Goal: Task Accomplishment & Management: Manage account settings

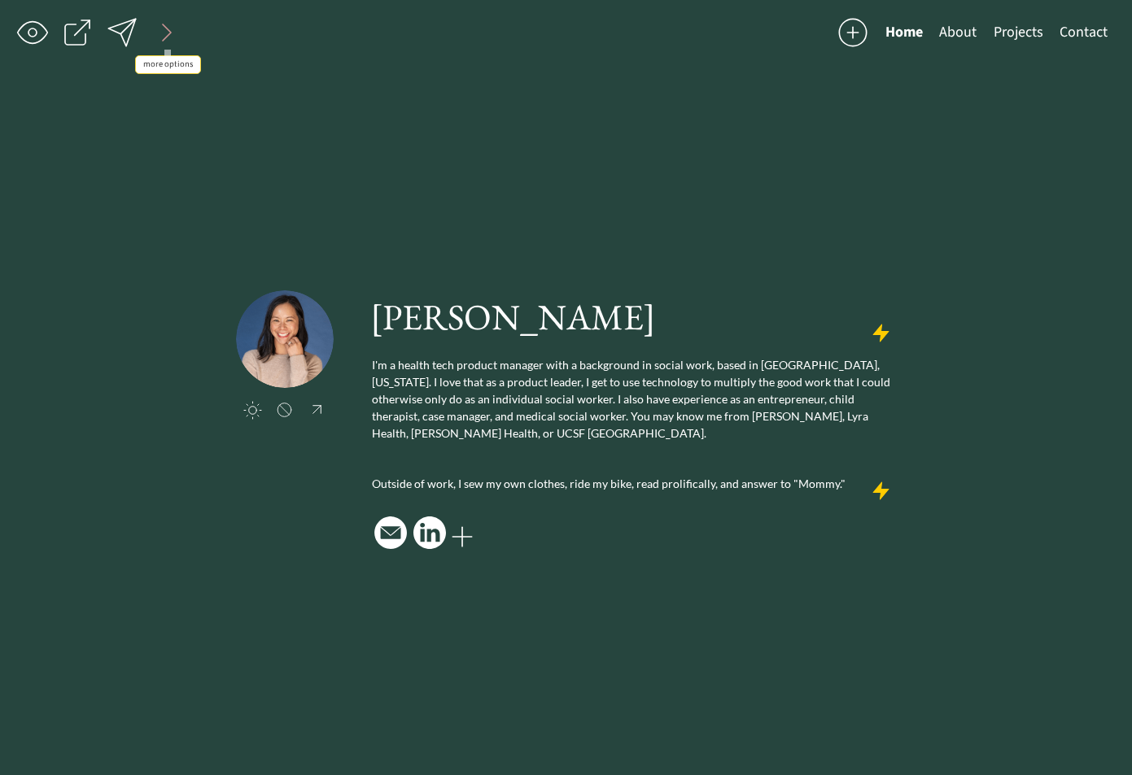
click at [160, 27] on div at bounding box center [167, 32] width 33 height 33
click at [356, 34] on div at bounding box center [346, 32] width 33 height 33
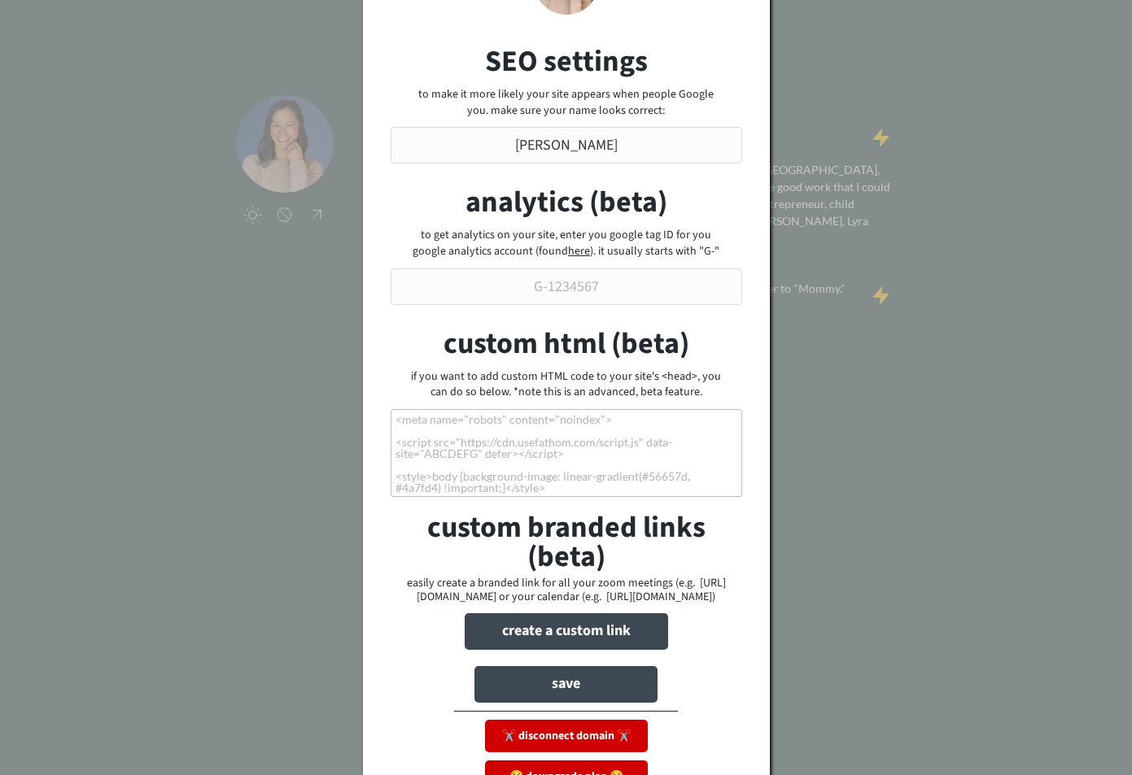
scroll to position [282, 0]
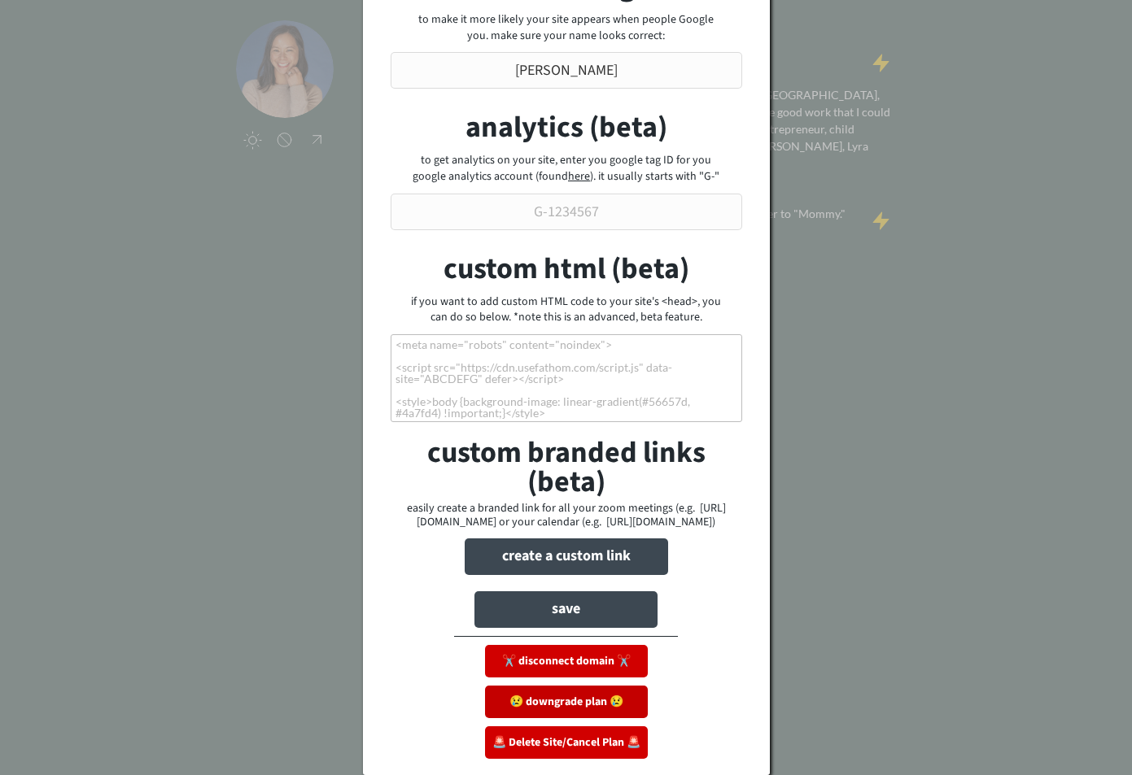
click at [540, 701] on button "😢 downgrade plan 😢" at bounding box center [566, 702] width 163 height 33
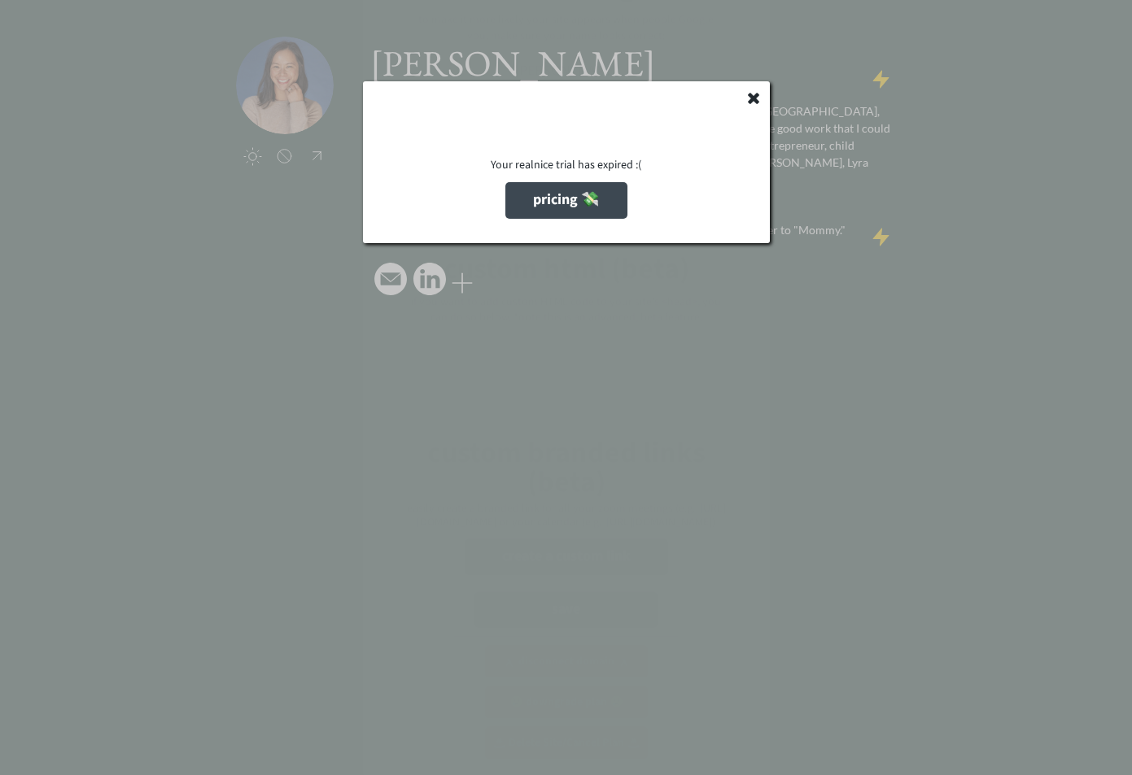
scroll to position [265, 0]
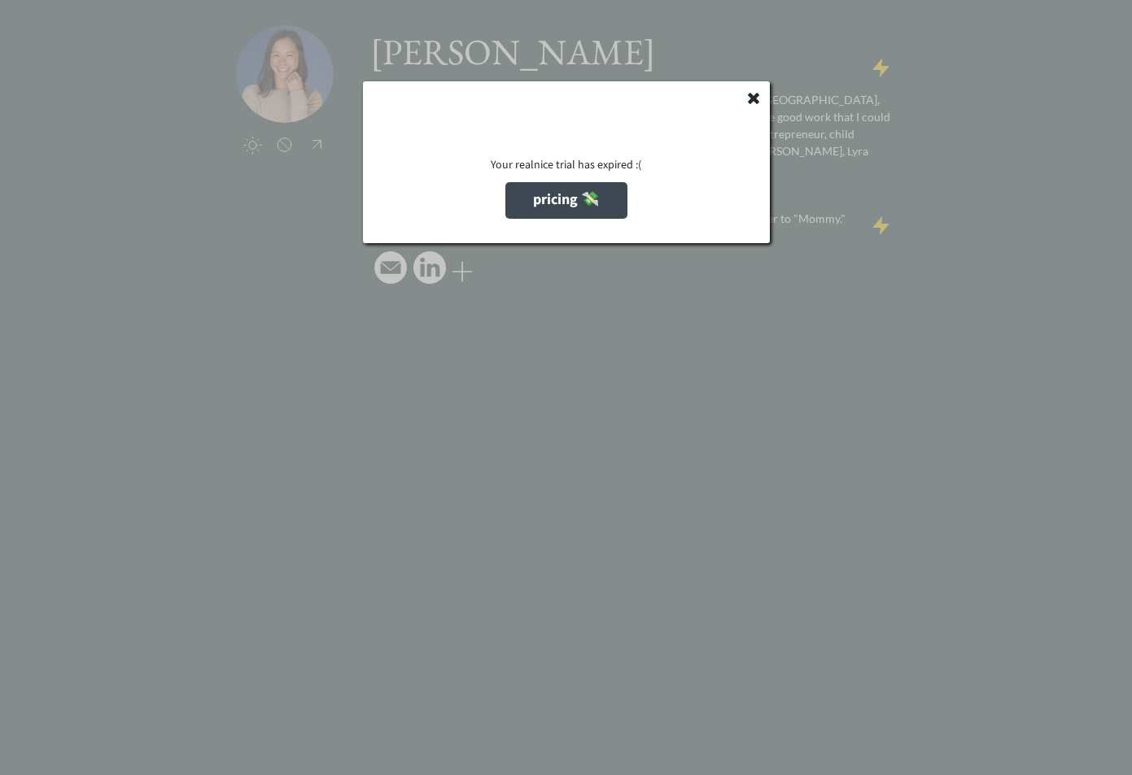
click at [751, 96] on use at bounding box center [753, 98] width 11 height 11
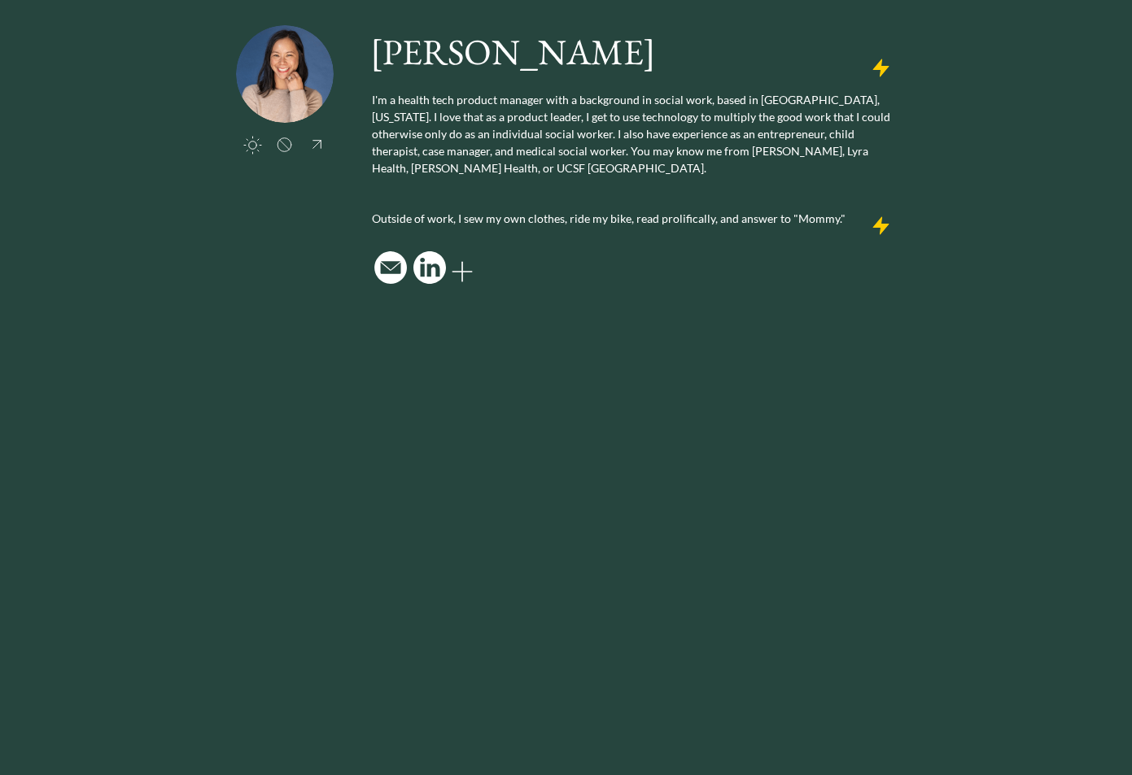
scroll to position [0, 0]
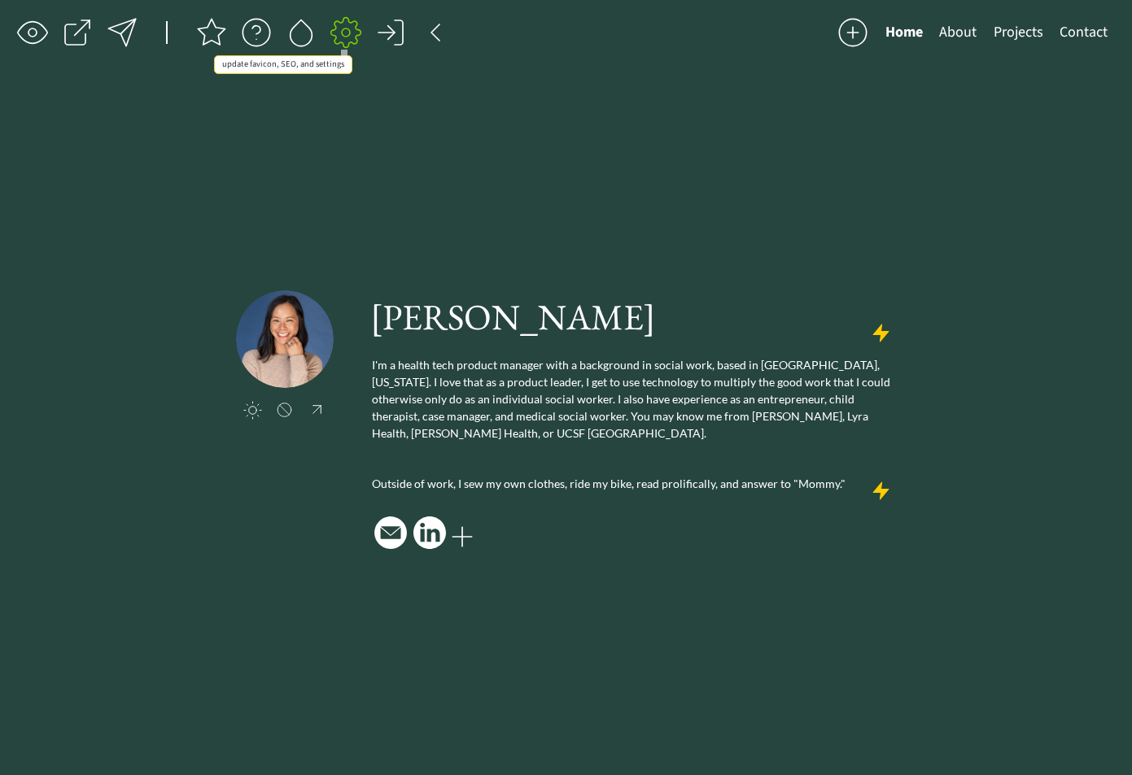
click at [330, 32] on div at bounding box center [346, 32] width 33 height 33
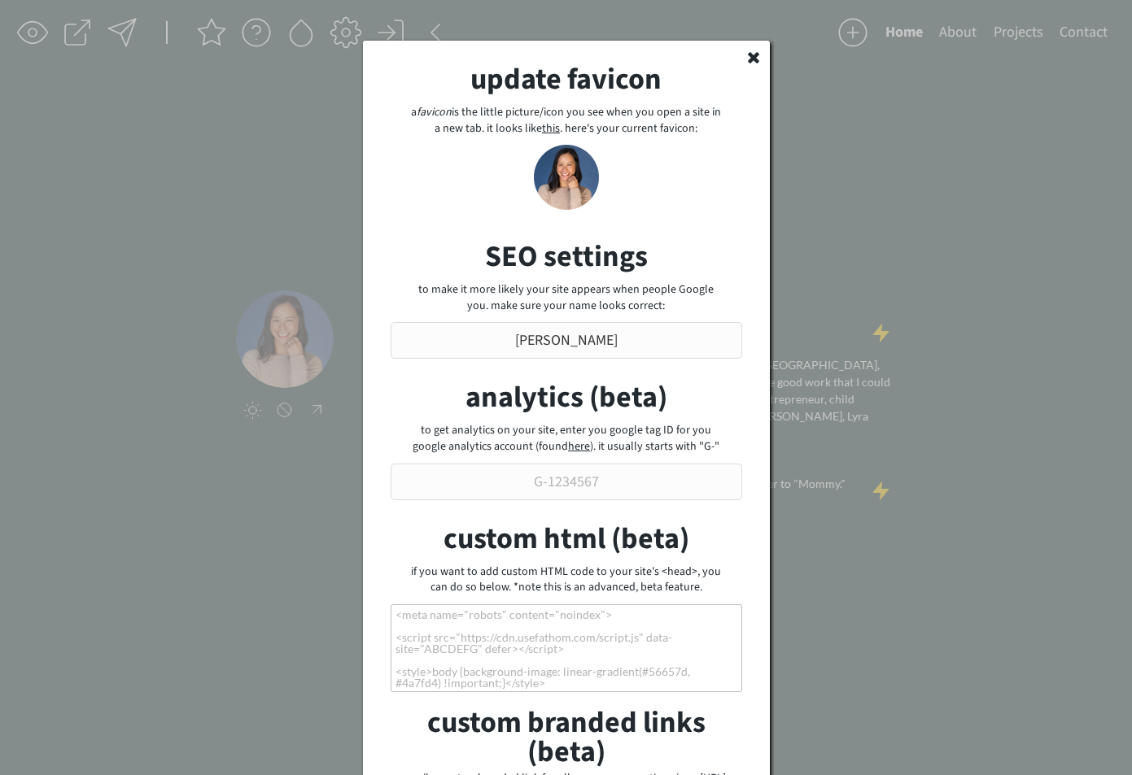
scroll to position [282, 0]
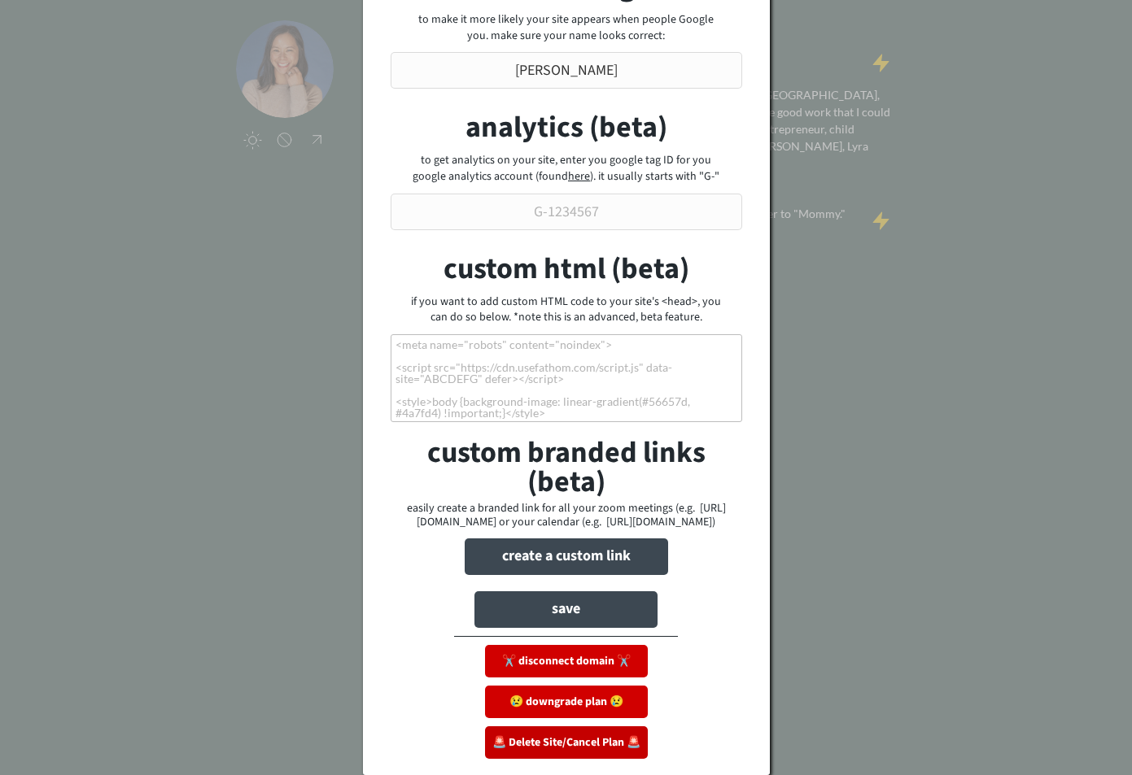
click at [555, 741] on button "🚨 Delete Site/Cancel Plan 🚨" at bounding box center [566, 743] width 163 height 33
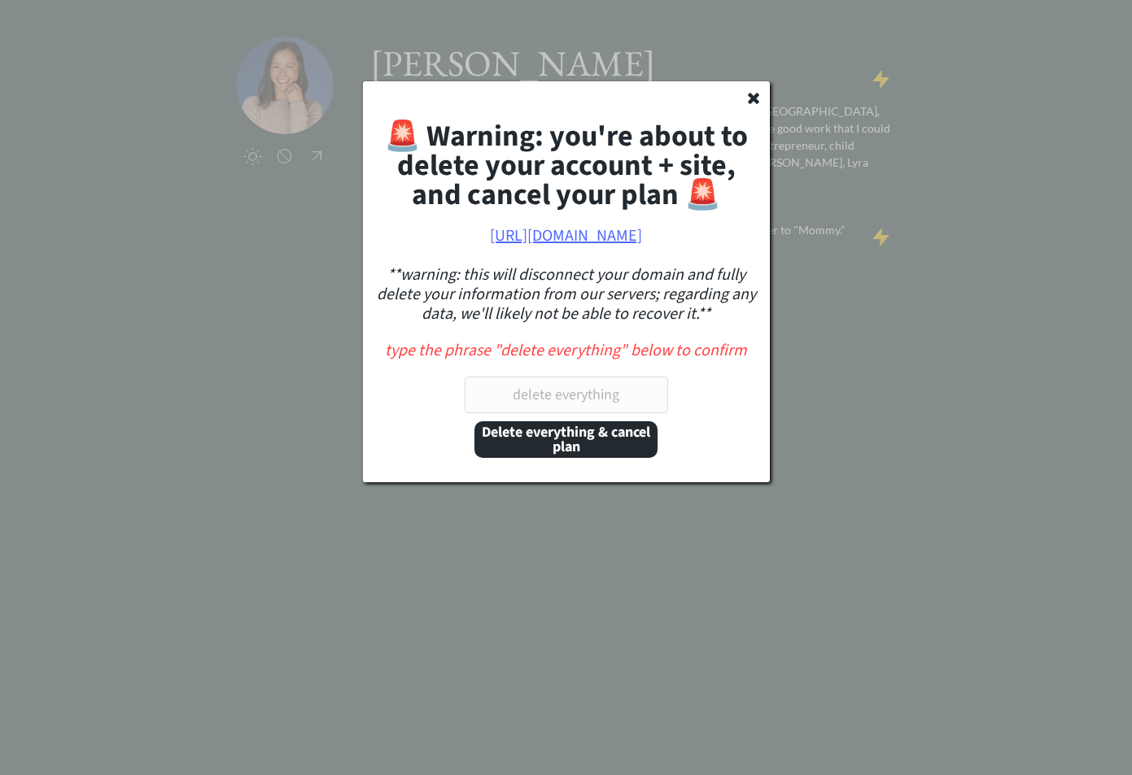
scroll to position [265, 0]
click at [559, 392] on input "input" at bounding box center [566, 395] width 203 height 37
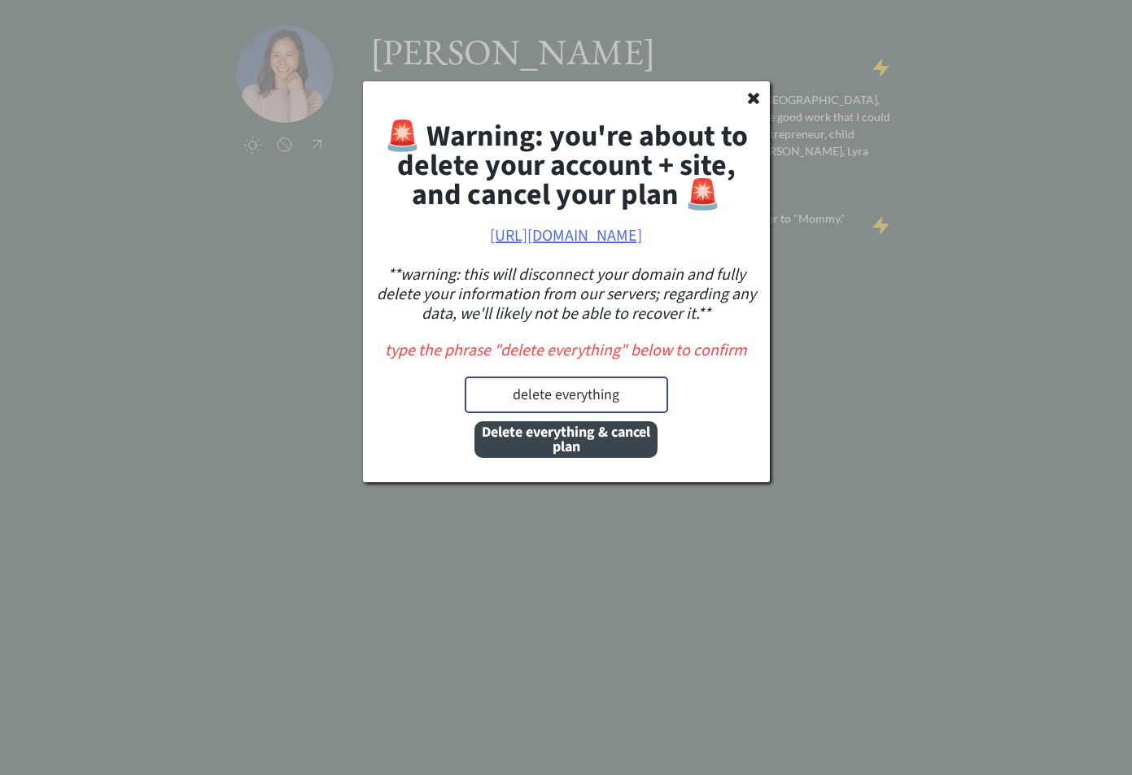
type input "delete everything"
click at [555, 439] on button "Delete everything & cancel plan" at bounding box center [565, 440] width 183 height 37
